Goal: Check status: Check status

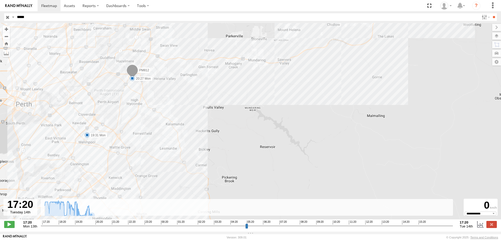
select select "**********"
click at [35, 15] on input "*****" at bounding box center [247, 17] width 465 height 8
type input "*****"
click at [491, 13] on input "**" at bounding box center [494, 17] width 6 height 8
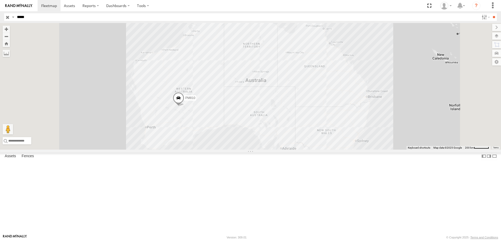
click at [0, 0] on div "Linehaul" at bounding box center [0, 0] width 0 height 0
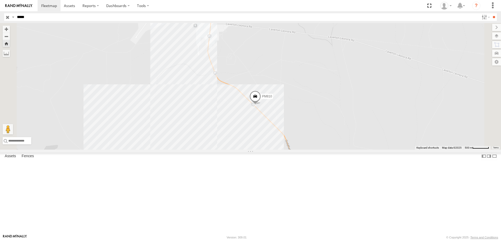
click at [261, 105] on span at bounding box center [255, 98] width 11 height 14
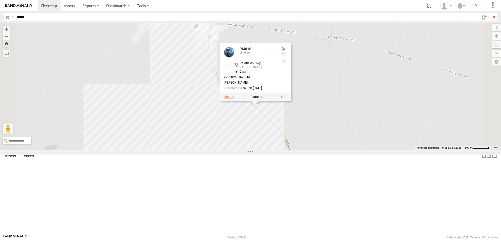
click at [234, 99] on label at bounding box center [229, 97] width 10 height 4
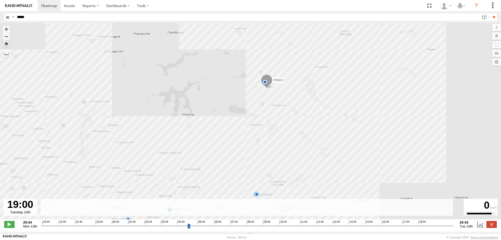
drag, startPoint x: 42, startPoint y: 229, endPoint x: 422, endPoint y: 227, distance: 380.2
click at [422, 227] on input "range" at bounding box center [247, 225] width 413 height 5
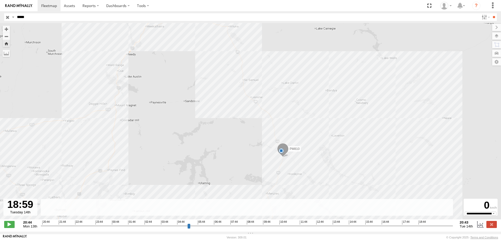
drag, startPoint x: 300, startPoint y: 97, endPoint x: 316, endPoint y: 167, distance: 71.3
click at [316, 167] on div "PM810 10:52 Tue 11:19 Tue 13:15 Tue 15:18 Tue 15:40 Tue 19:15 Tue 5" at bounding box center [250, 124] width 501 height 202
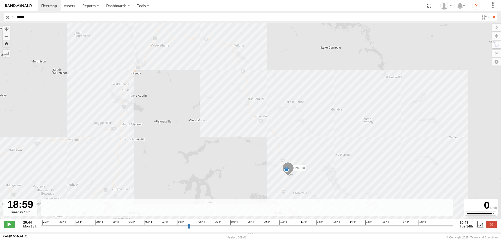
drag, startPoint x: 280, startPoint y: 102, endPoint x: 286, endPoint y: 123, distance: 21.3
click at [286, 123] on div "PM810 10:52 Tue 11:19 Tue 13:15 Tue 15:18 Tue 15:40 Tue 19:15 Tue 5" at bounding box center [250, 124] width 501 height 202
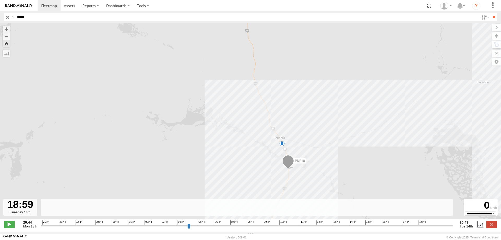
click at [287, 164] on span at bounding box center [288, 162] width 11 height 14
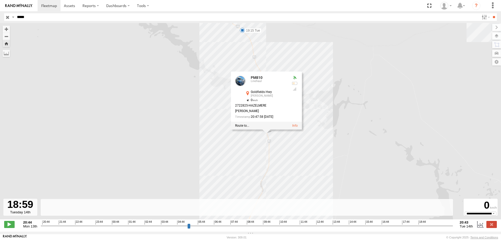
drag, startPoint x: 328, startPoint y: 110, endPoint x: 323, endPoint y: 113, distance: 6.3
click at [328, 110] on div "PM810 10:52 Tue 11:19 Tue 13:15 Tue 15:18 Tue 15:40 Tue 19:15 Tue PM810 Linehau…" at bounding box center [250, 124] width 501 height 202
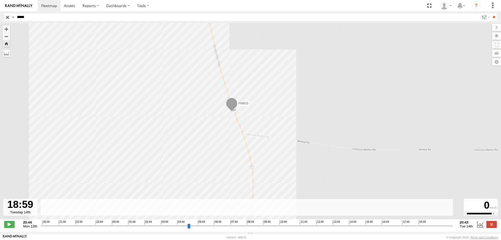
drag, startPoint x: 229, startPoint y: 82, endPoint x: 223, endPoint y: 122, distance: 40.9
click at [223, 122] on div "PM810 10:52 Tue 11:19 Tue 13:15 Tue 15:18 Tue 15:40 Tue 19:15 Tue" at bounding box center [250, 124] width 501 height 202
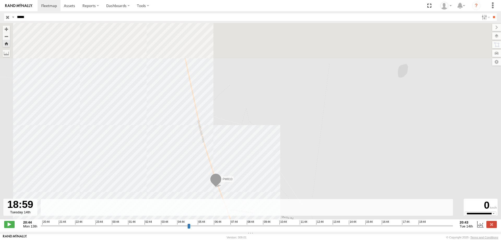
drag, startPoint x: 187, startPoint y: 61, endPoint x: 191, endPoint y: 128, distance: 67.2
click at [191, 128] on div "PM810 10:52 Tue 11:19 Tue 13:15 Tue 15:18 Tue 15:40 Tue 19:15 Tue" at bounding box center [250, 124] width 501 height 202
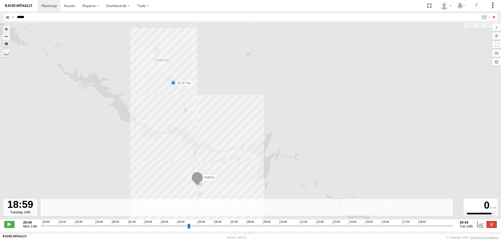
drag, startPoint x: 175, startPoint y: 92, endPoint x: 174, endPoint y: 133, distance: 40.8
click at [174, 133] on div "PM810 10:52 Tue 11:19 Tue 13:15 Tue 15:18 Tue 15:40 Tue 19:15 Tue" at bounding box center [250, 124] width 501 height 202
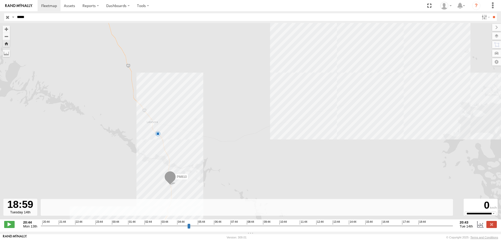
drag, startPoint x: 138, startPoint y: 76, endPoint x: 132, endPoint y: 132, distance: 56.5
click at [132, 132] on div "PM810 10:52 Tue 11:19 Tue 13:15 Tue 15:18 Tue 15:40 Tue 19:15 Tue" at bounding box center [250, 124] width 501 height 202
click at [364, 81] on div "PM810 10:52 Tue 11:19 Tue 13:15 Tue 15:18 Tue 15:40 Tue 19:15 Tue" at bounding box center [250, 124] width 501 height 202
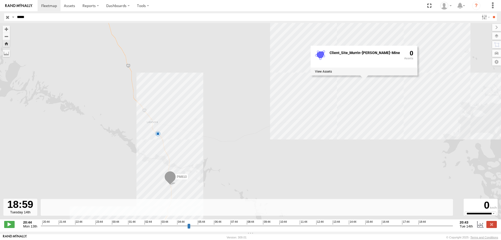
click at [150, 143] on div "PM810 10:52 Tue 11:19 Tue 13:15 Tue 15:18 Tue 15:40 Tue 19:15 Tue Client_Site_M…" at bounding box center [250, 124] width 501 height 202
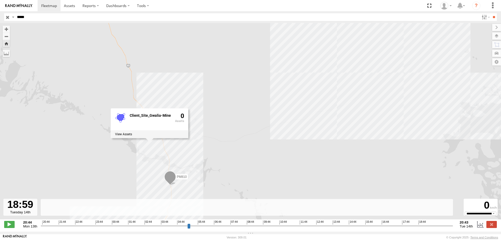
click at [238, 165] on div "PM810 10:52 Tue 11:19 Tue 13:15 Tue 15:18 Tue 15:40 Tue 19:15 Tue Client_Site_G…" at bounding box center [250, 124] width 501 height 202
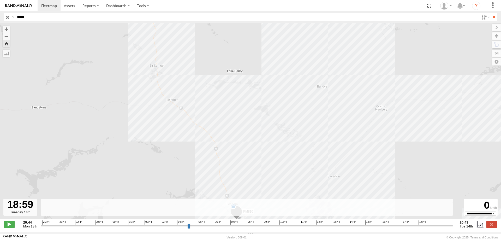
drag, startPoint x: 228, startPoint y: 110, endPoint x: 250, endPoint y: 166, distance: 60.0
click at [250, 166] on div "PM810 10:52 Tue 11:19 Tue 13:15 Tue 15:18 Tue 15:40 Tue 19:15 Tue" at bounding box center [250, 124] width 501 height 202
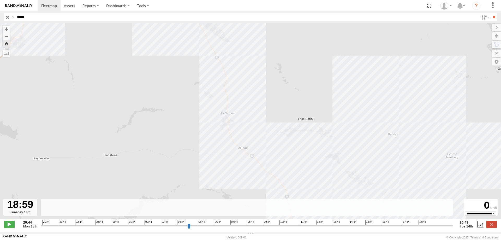
drag, startPoint x: 202, startPoint y: 106, endPoint x: 275, endPoint y: 156, distance: 88.6
click at [275, 156] on div "PM810 10:52 Tue 11:19 Tue 13:15 Tue 15:18 Tue 15:40 Tue 19:15 Tue" at bounding box center [250, 124] width 501 height 202
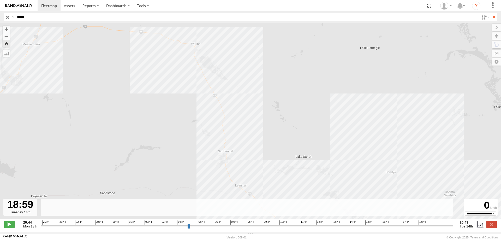
drag, startPoint x: 250, startPoint y: 117, endPoint x: 248, endPoint y: 156, distance: 39.0
click at [248, 156] on div "PM810 10:52 Tue 11:19 Tue 13:15 Tue 15:18 Tue 15:40 Tue 19:15 Tue" at bounding box center [250, 124] width 501 height 202
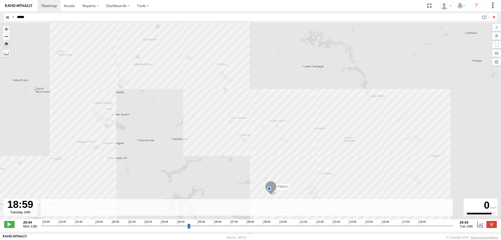
drag, startPoint x: 263, startPoint y: 191, endPoint x: 253, endPoint y: 157, distance: 36.0
click at [253, 157] on div "PM810 10:52 Tue 11:19 Tue 13:15 Tue 15:18 Tue 15:40 Tue 19:15 Tue" at bounding box center [250, 124] width 501 height 202
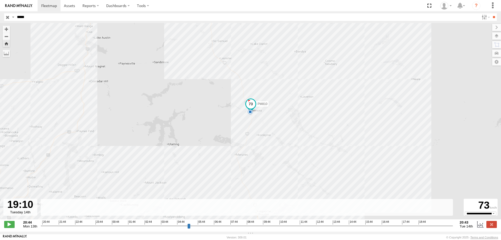
drag, startPoint x: 421, startPoint y: 228, endPoint x: 425, endPoint y: 227, distance: 3.6
type input "**********"
click at [425, 227] on input "range" at bounding box center [247, 225] width 413 height 5
